Goal: Information Seeking & Learning: Check status

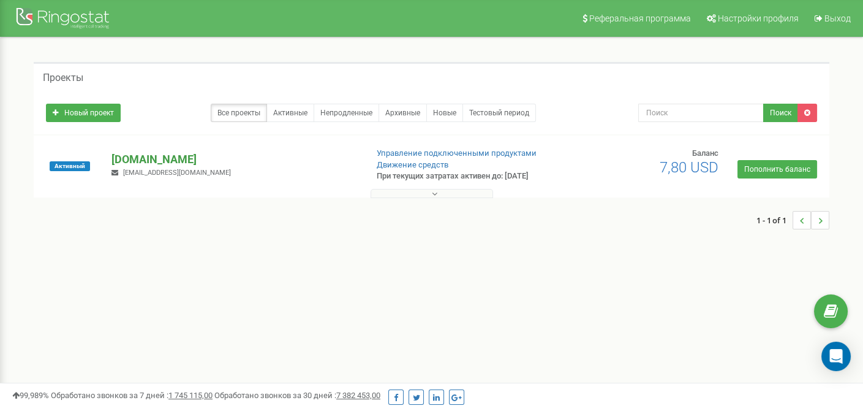
click at [159, 160] on p "[DOMAIN_NAME]" at bounding box center [234, 159] width 245 height 16
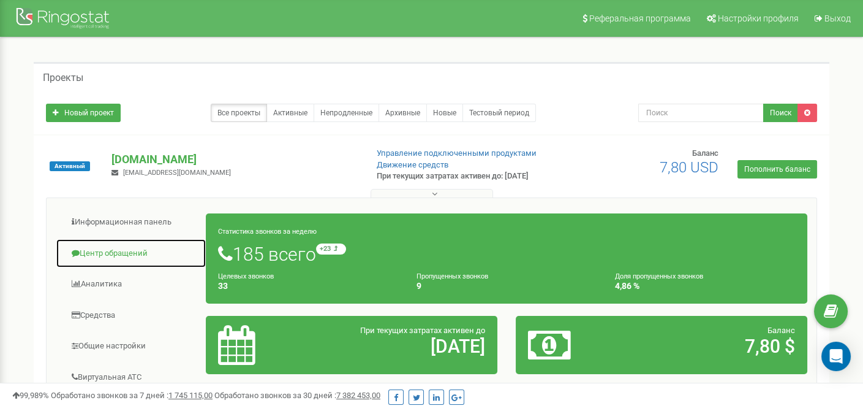
click at [124, 249] on link "Центр обращений" at bounding box center [131, 253] width 151 height 30
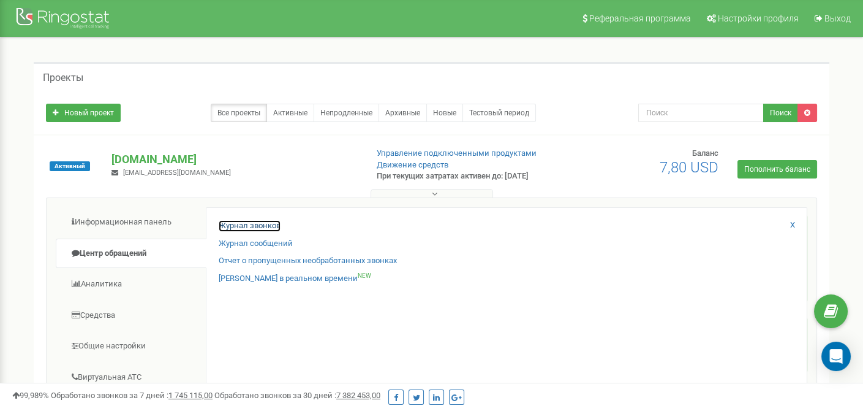
click at [248, 223] on link "Журнал звонков" at bounding box center [250, 226] width 62 height 12
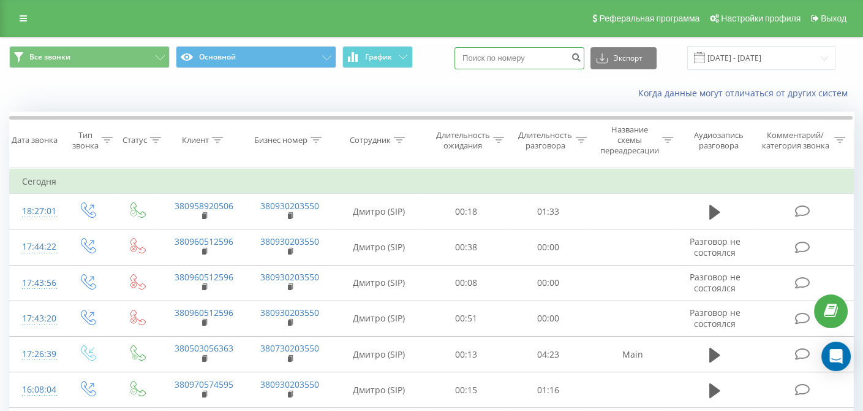
click at [516, 59] on input at bounding box center [520, 58] width 130 height 22
paste input "0662446815"
type input "0662446815"
click at [581, 58] on icon "submit" at bounding box center [576, 55] width 10 height 7
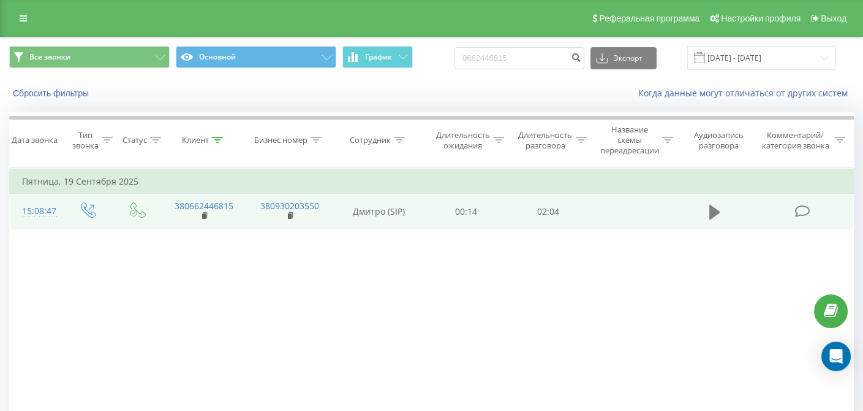
click at [709, 203] on icon at bounding box center [714, 211] width 11 height 17
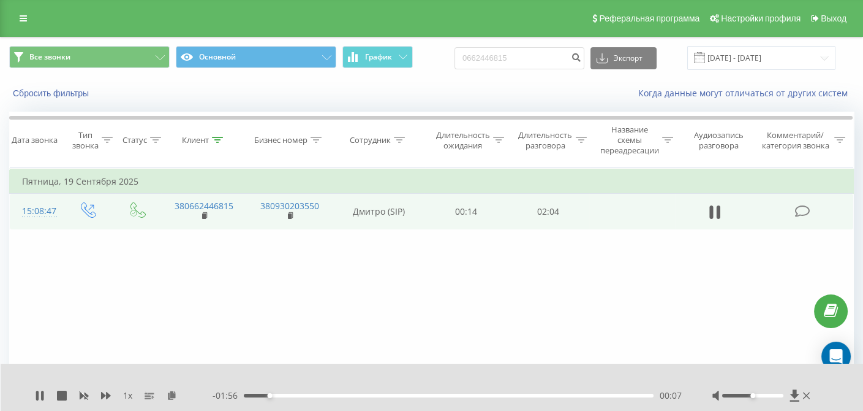
click at [479, 397] on div "- 01:56 00:07 00:07" at bounding box center [447, 395] width 469 height 12
click at [477, 396] on div "01:10" at bounding box center [449, 395] width 410 height 4
click at [527, 396] on div "01:26" at bounding box center [449, 395] width 410 height 4
click at [538, 396] on div "01:26" at bounding box center [449, 395] width 410 height 4
click at [548, 396] on div "01:32" at bounding box center [449, 395] width 410 height 4
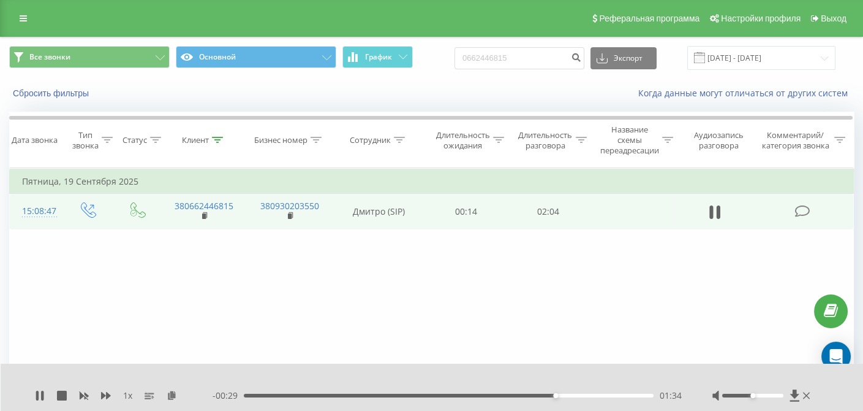
click at [124, 396] on span "1 x" at bounding box center [127, 395] width 9 height 12
click at [128, 395] on span "1 x" at bounding box center [127, 395] width 9 height 12
click at [128, 391] on span "1 x" at bounding box center [127, 395] width 9 height 12
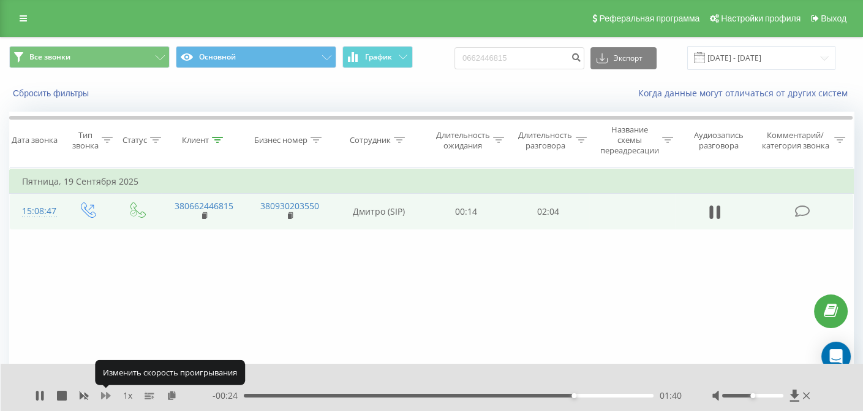
click at [105, 393] on icon at bounding box center [106, 395] width 10 height 10
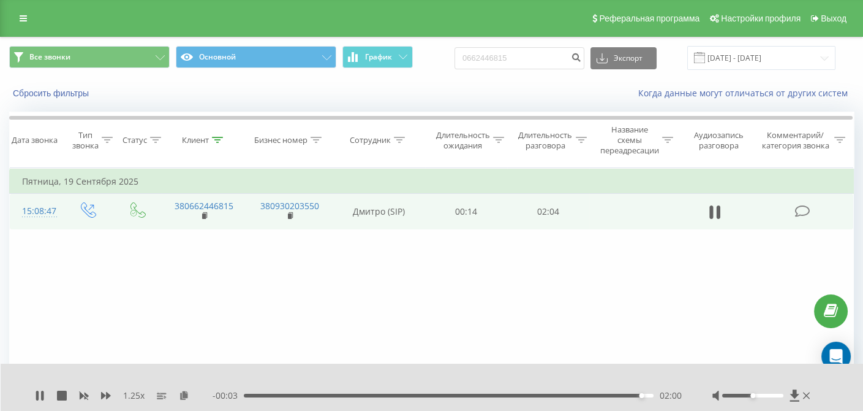
click at [399, 393] on div "02:00" at bounding box center [449, 395] width 410 height 4
